Goal: Information Seeking & Learning: Learn about a topic

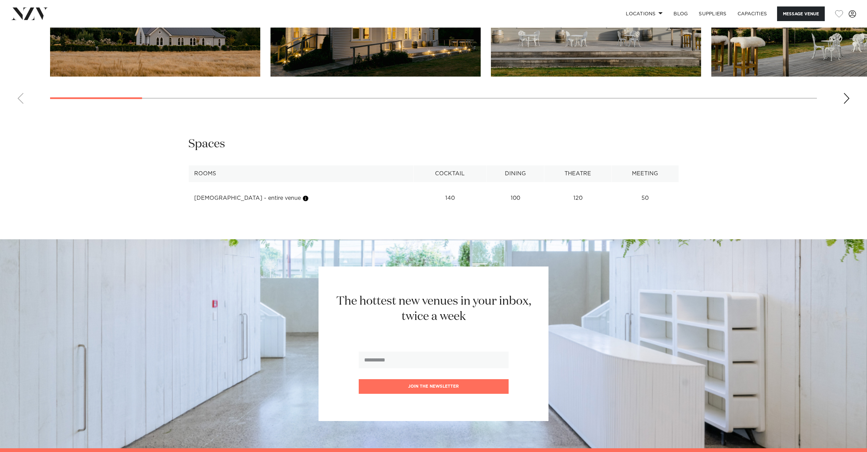
scroll to position [825, 0]
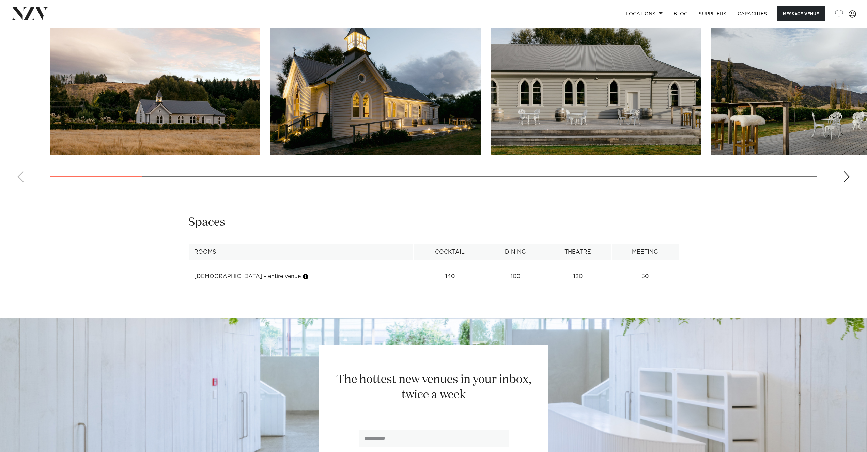
click at [841, 181] on swiper-container at bounding box center [433, 94] width 867 height 187
click at [843, 180] on swiper-container at bounding box center [433, 94] width 867 height 187
click at [846, 179] on div "Next slide" at bounding box center [846, 176] width 7 height 11
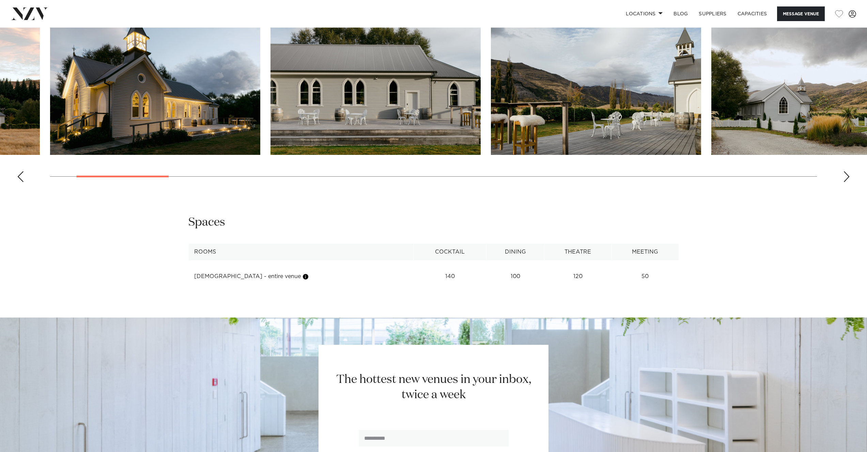
scroll to position [707, 0]
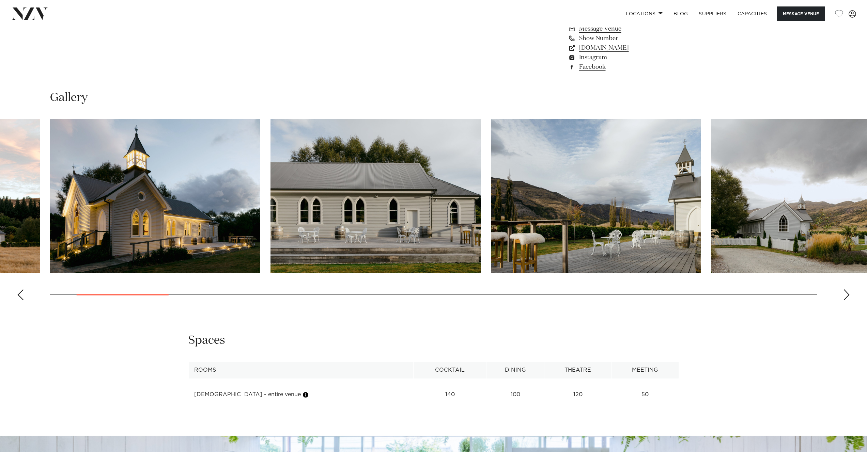
click at [843, 294] on div "Next slide" at bounding box center [846, 294] width 7 height 11
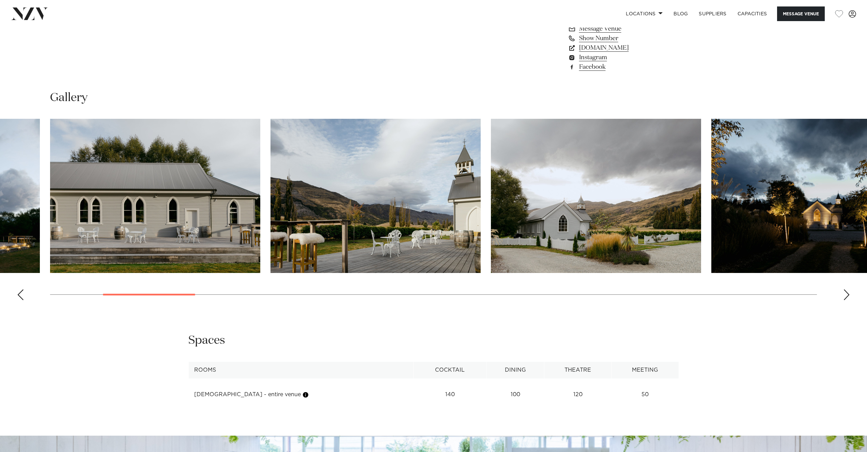
click at [843, 294] on div "Next slide" at bounding box center [846, 294] width 7 height 11
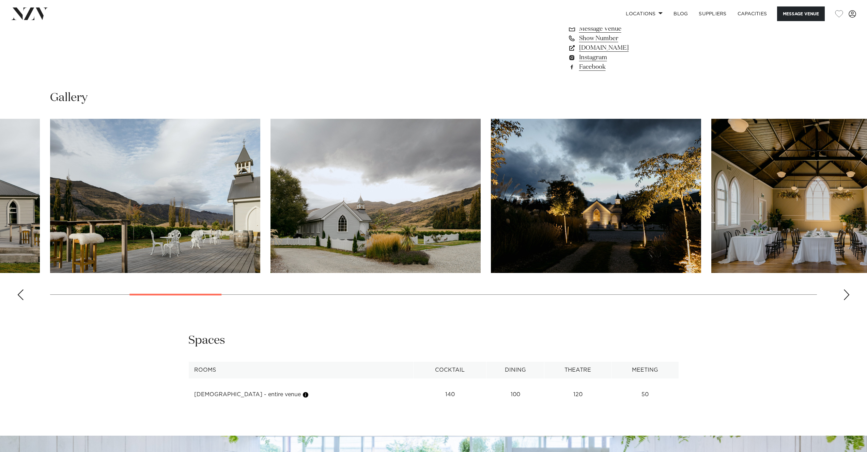
click at [846, 295] on div "Next slide" at bounding box center [846, 294] width 7 height 11
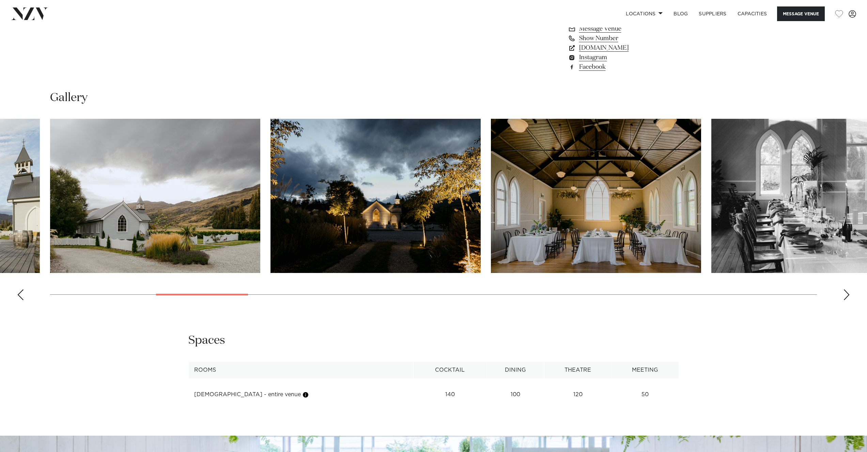
click at [590, 222] on img "7 / 29" at bounding box center [596, 196] width 210 height 154
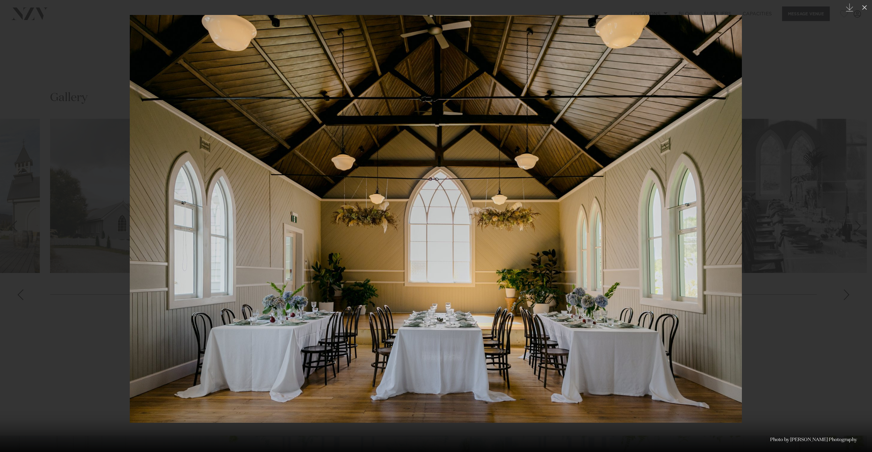
click at [64, 327] on div at bounding box center [436, 226] width 872 height 452
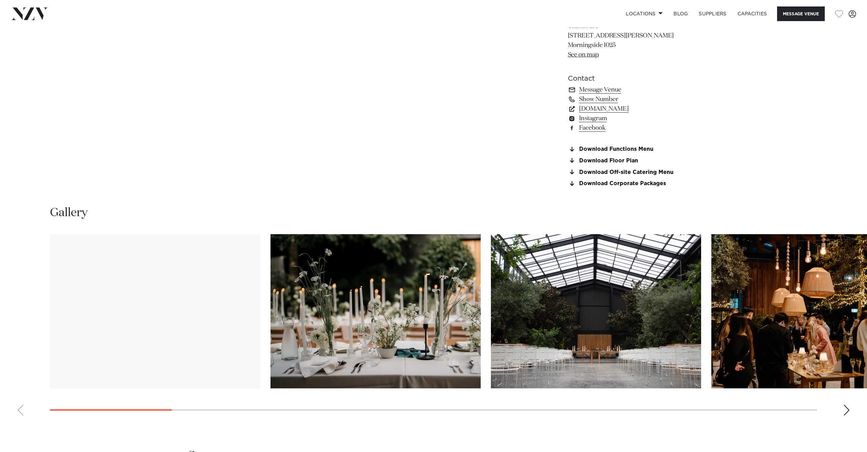
scroll to position [651, 0]
